Goal: Obtain resource: Obtain resource

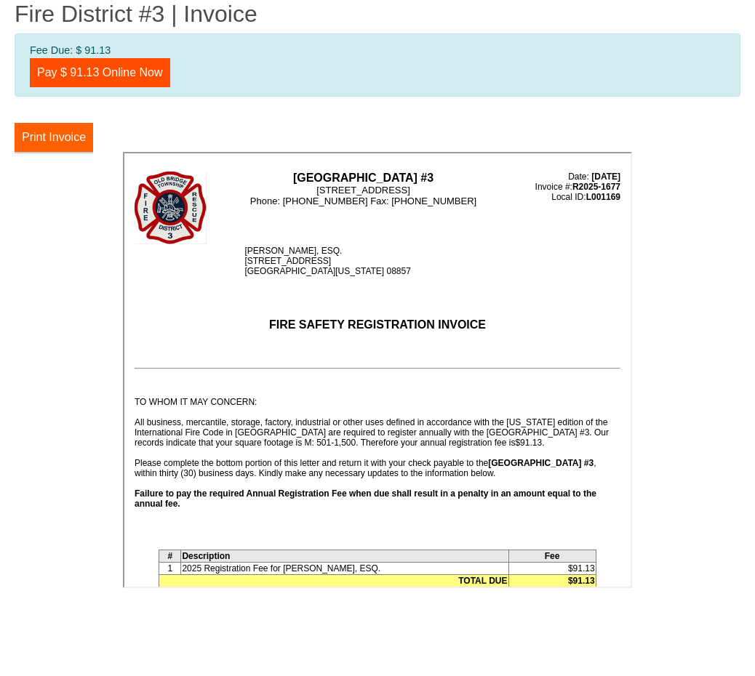
click at [59, 140] on button "Print Invoice" at bounding box center [54, 137] width 79 height 29
click at [55, 134] on button "Print Invoice" at bounding box center [54, 137] width 79 height 29
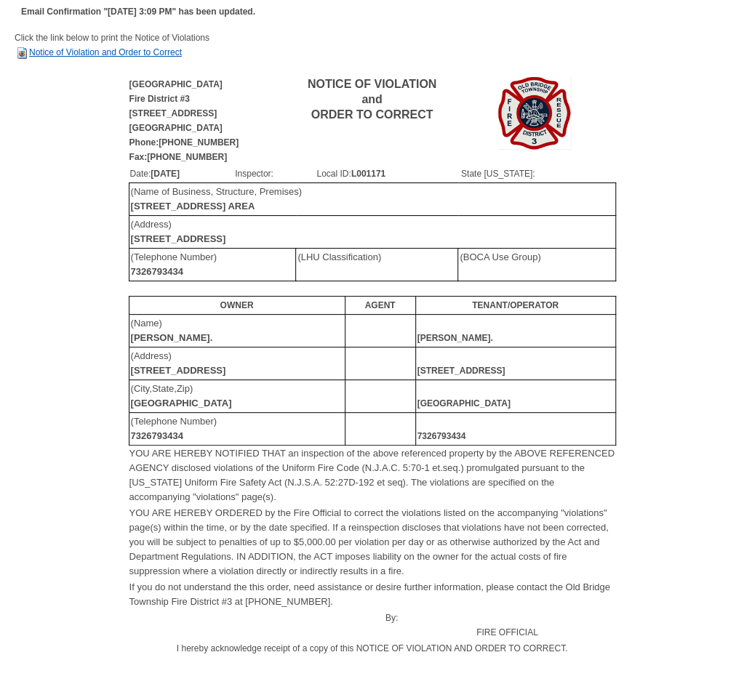
click at [71, 53] on link "Notice of Violation and Order to Correct" at bounding box center [98, 52] width 167 height 10
